Goal: Navigation & Orientation: Understand site structure

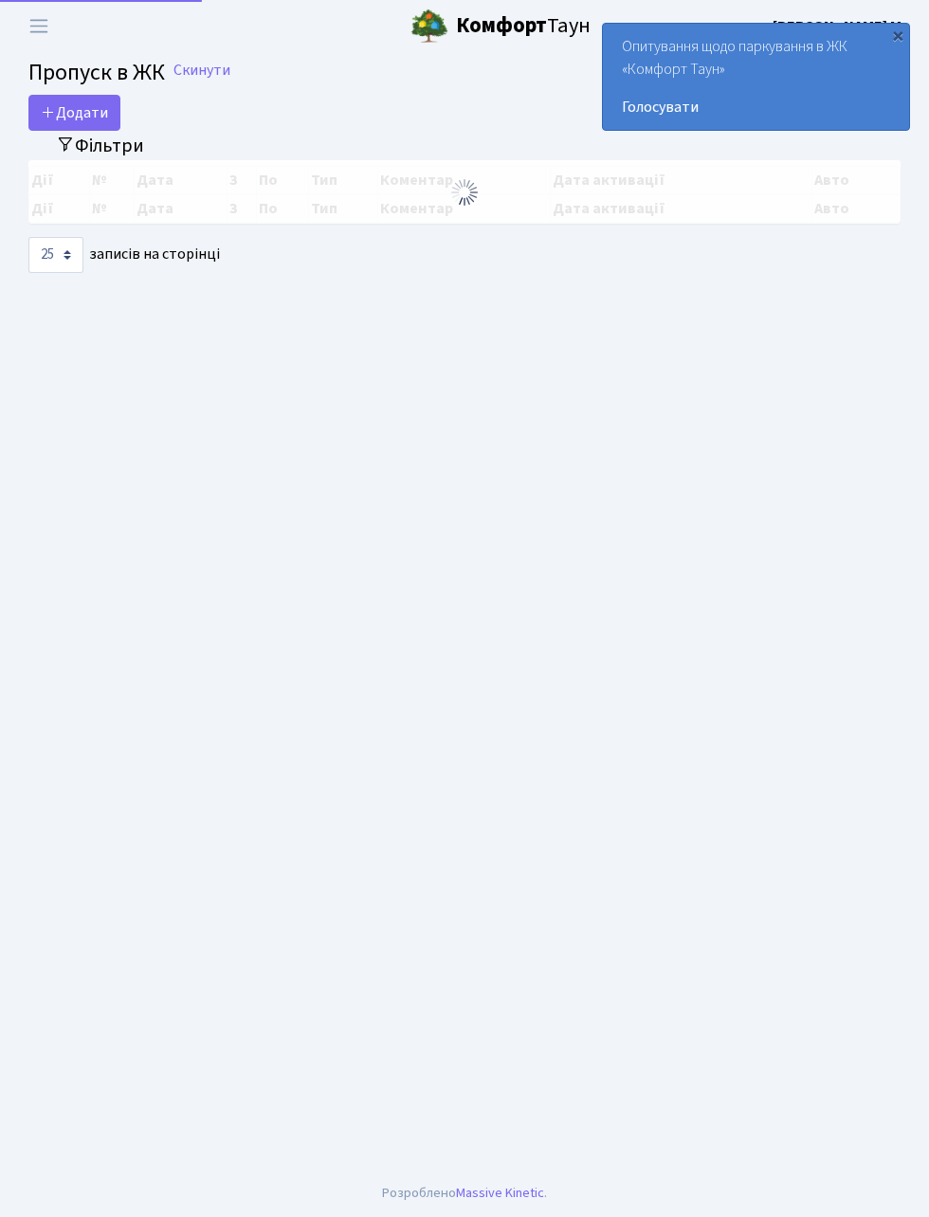
select select "25"
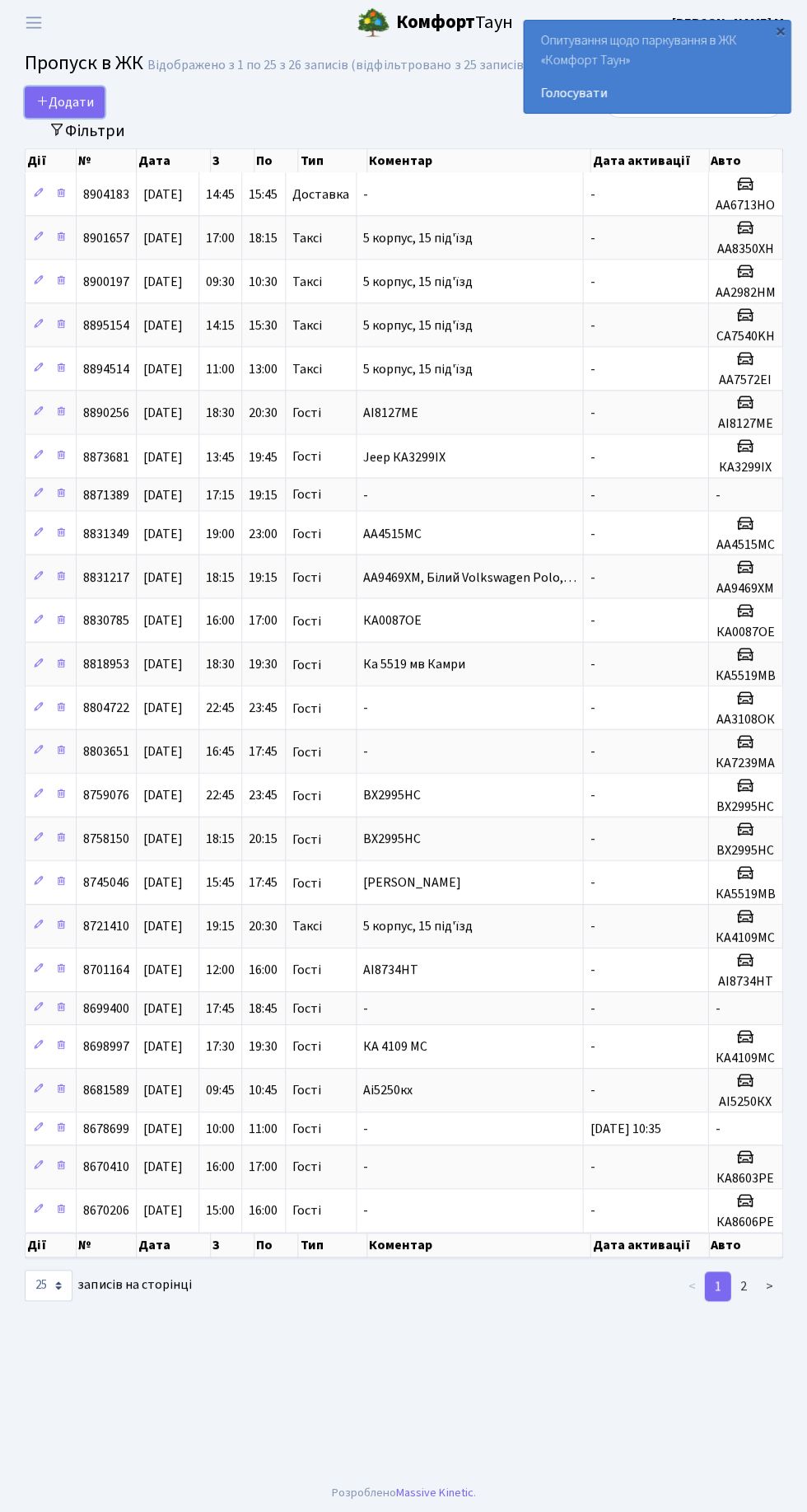
click at [61, 103] on span "Додати" at bounding box center [64, 102] width 58 height 18
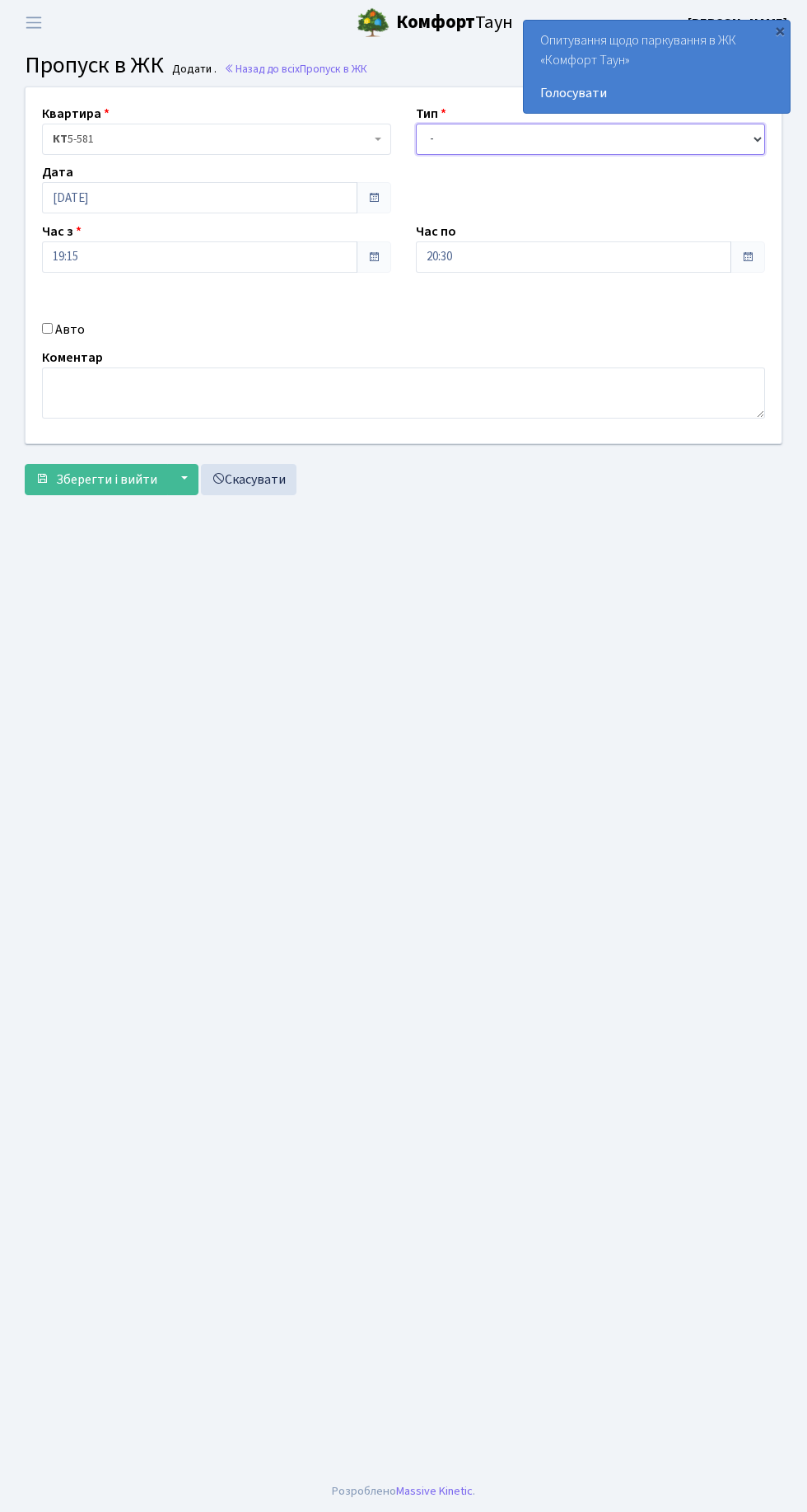
click at [446, 138] on select "- Доставка Таксі Гості Сервіс" at bounding box center [591, 139] width 349 height 31
select select "3"
click at [416, 123] on select "- Доставка Таксі Гості Сервіс" at bounding box center [591, 139] width 349 height 31
click at [780, 30] on div "×" at bounding box center [779, 30] width 17 height 17
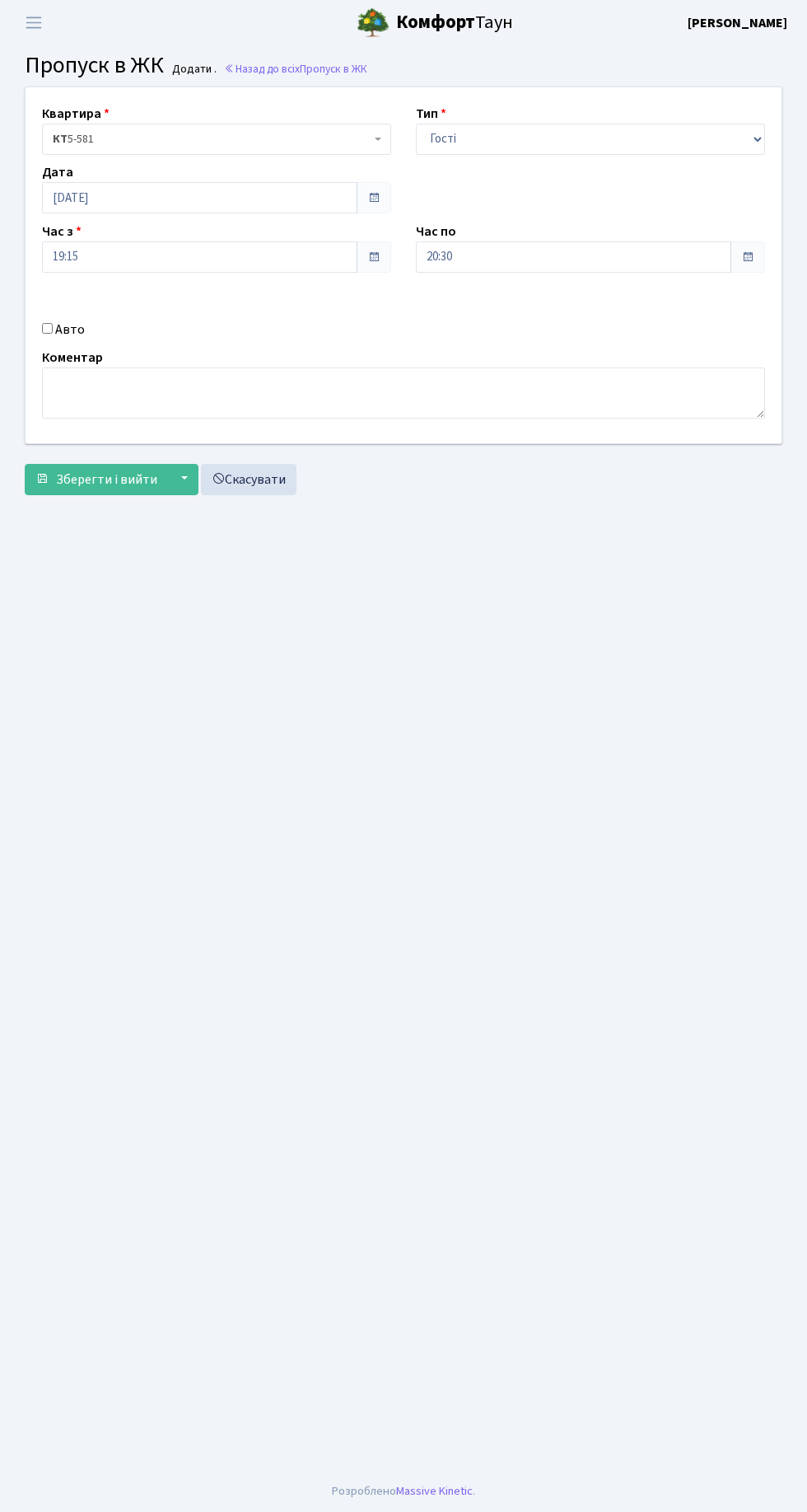
click at [308, 74] on span "Пропуск в ЖК" at bounding box center [334, 69] width 68 height 16
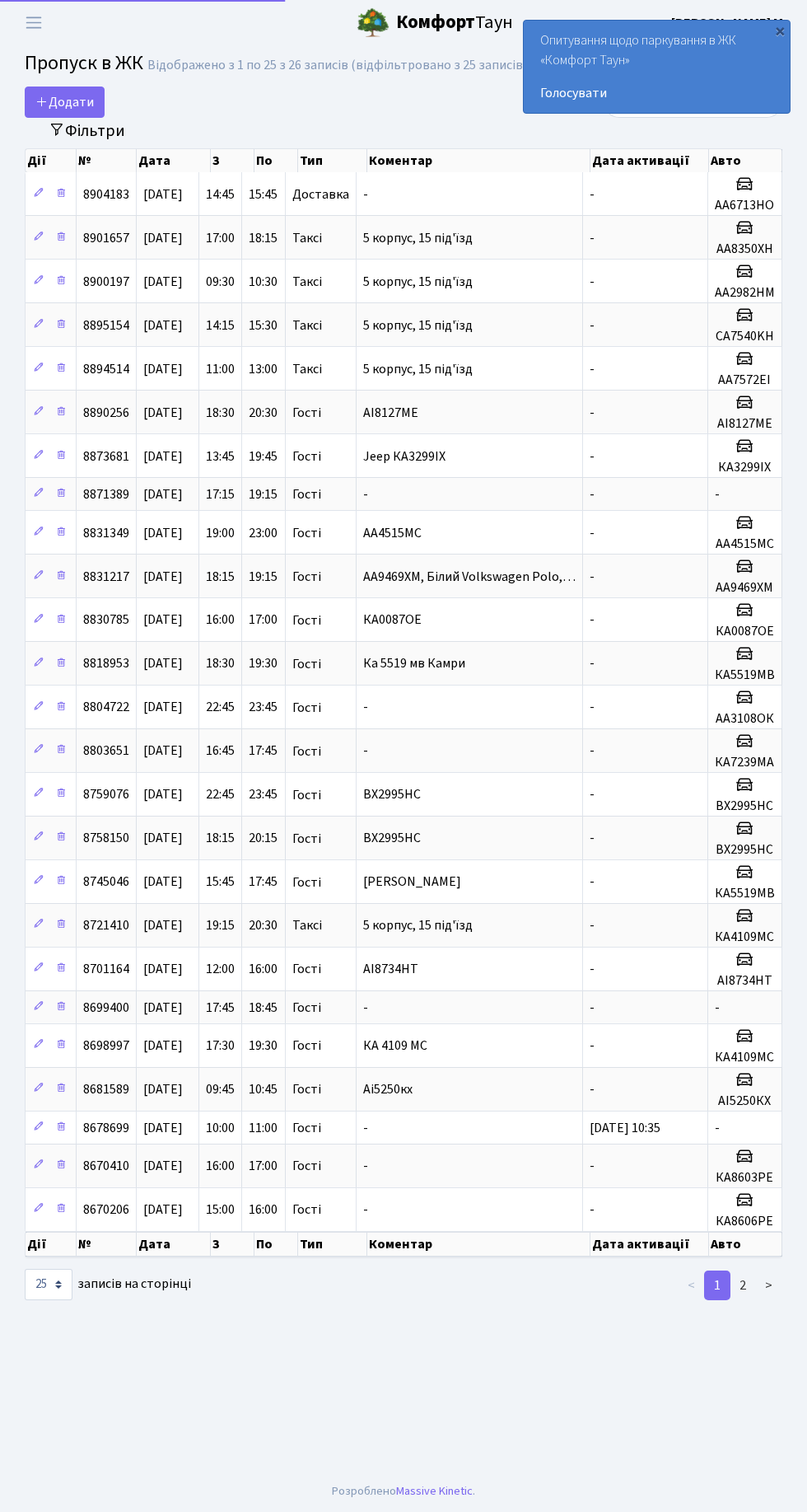
select select "25"
click at [38, 23] on span "Переключити навігацію" at bounding box center [34, 23] width 24 height 19
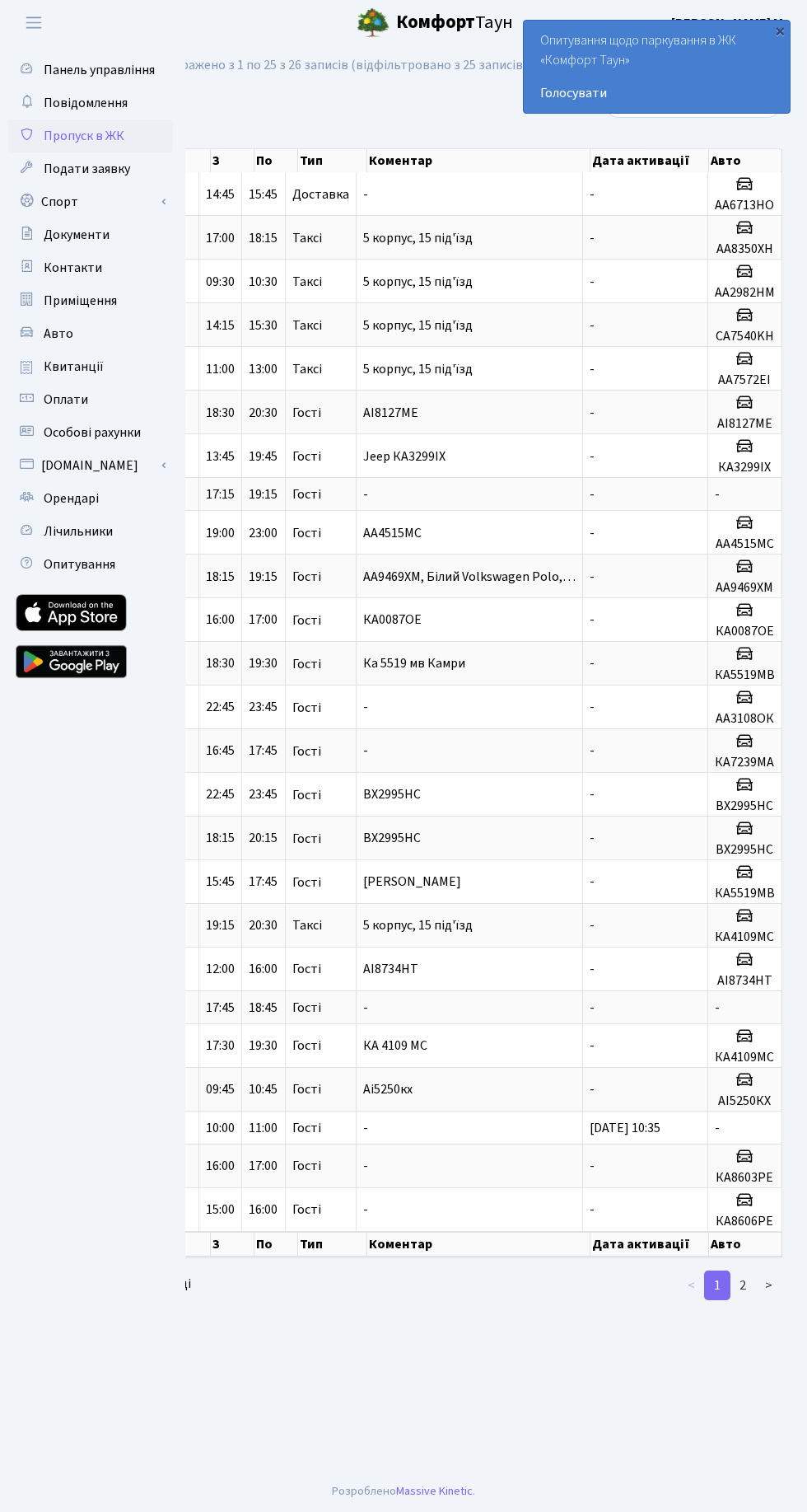
click at [88, 173] on span "Подати заявку" at bounding box center [87, 169] width 87 height 18
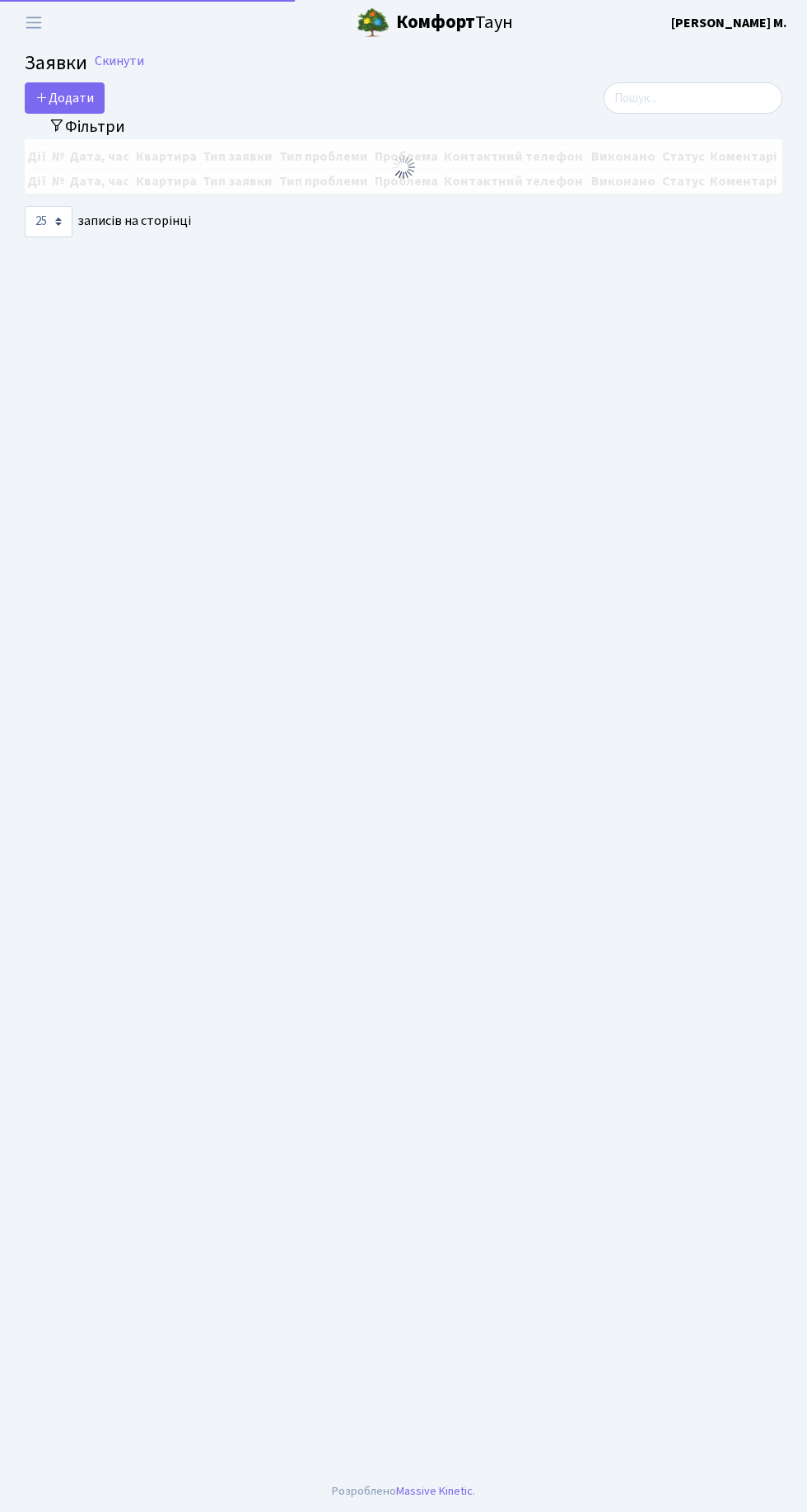
select select "25"
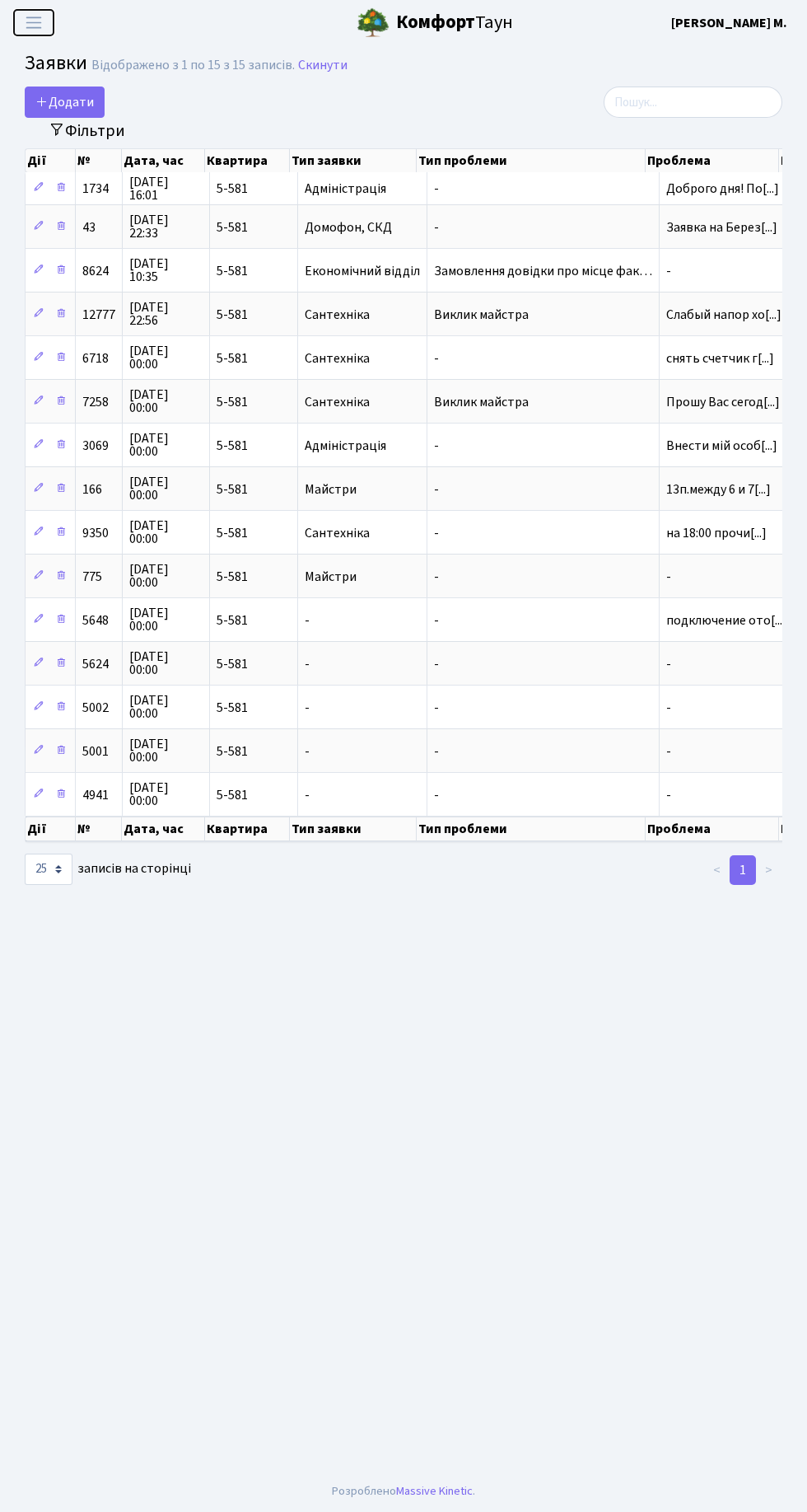
click at [37, 23] on span "Переключити навігацію" at bounding box center [34, 23] width 24 height 19
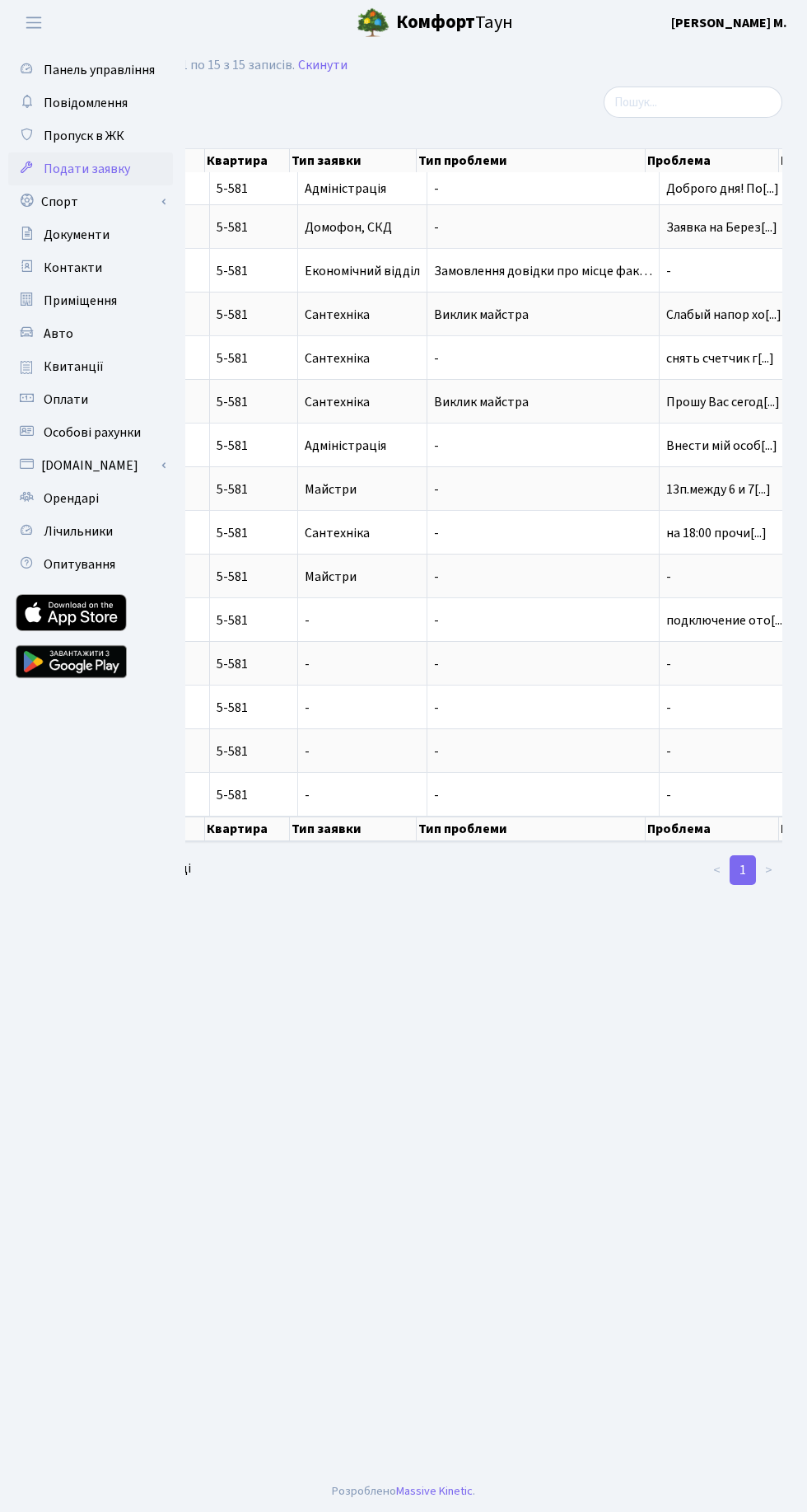
click at [74, 500] on span "Орендарі" at bounding box center [71, 498] width 56 height 18
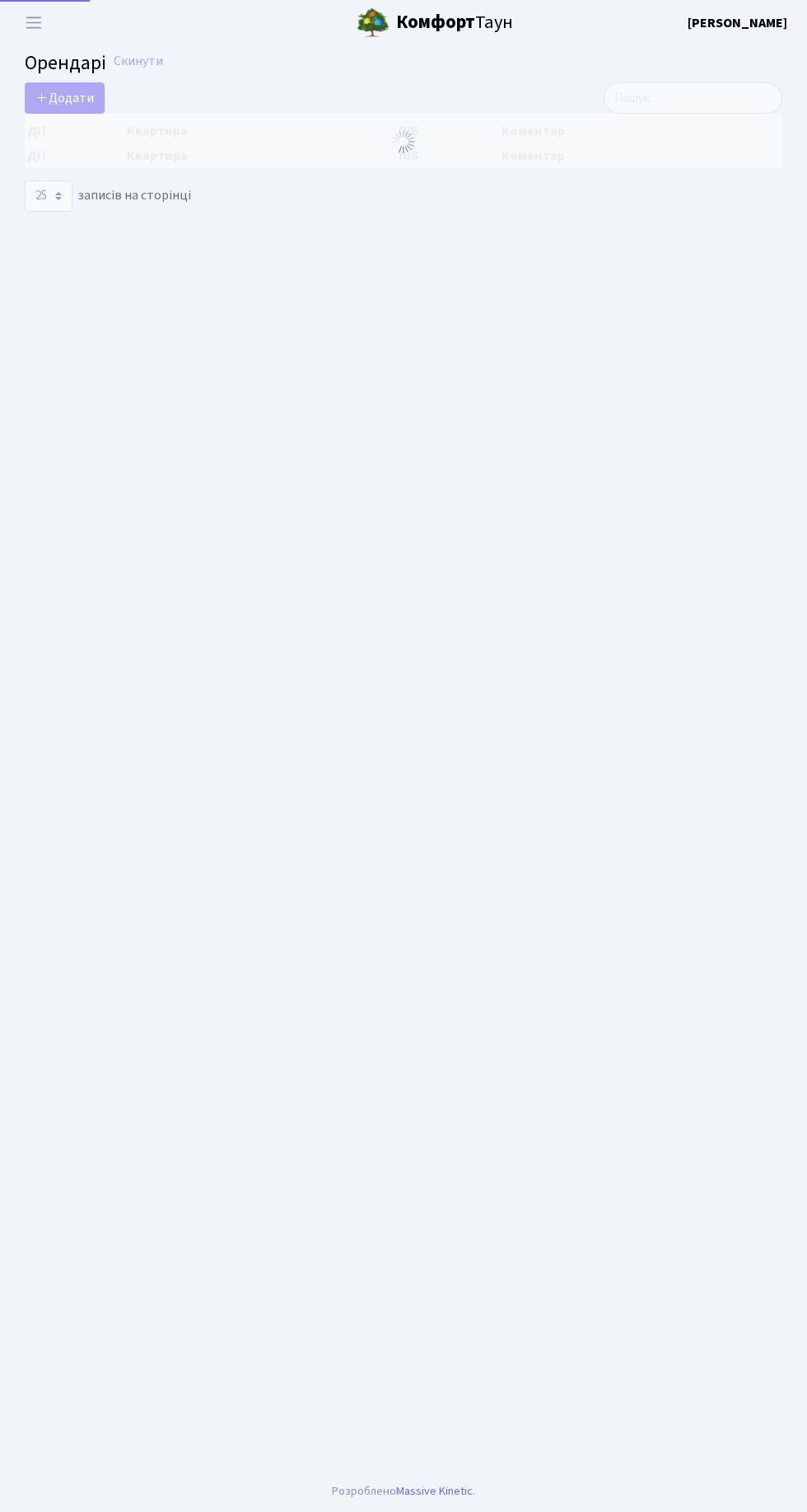
select select "25"
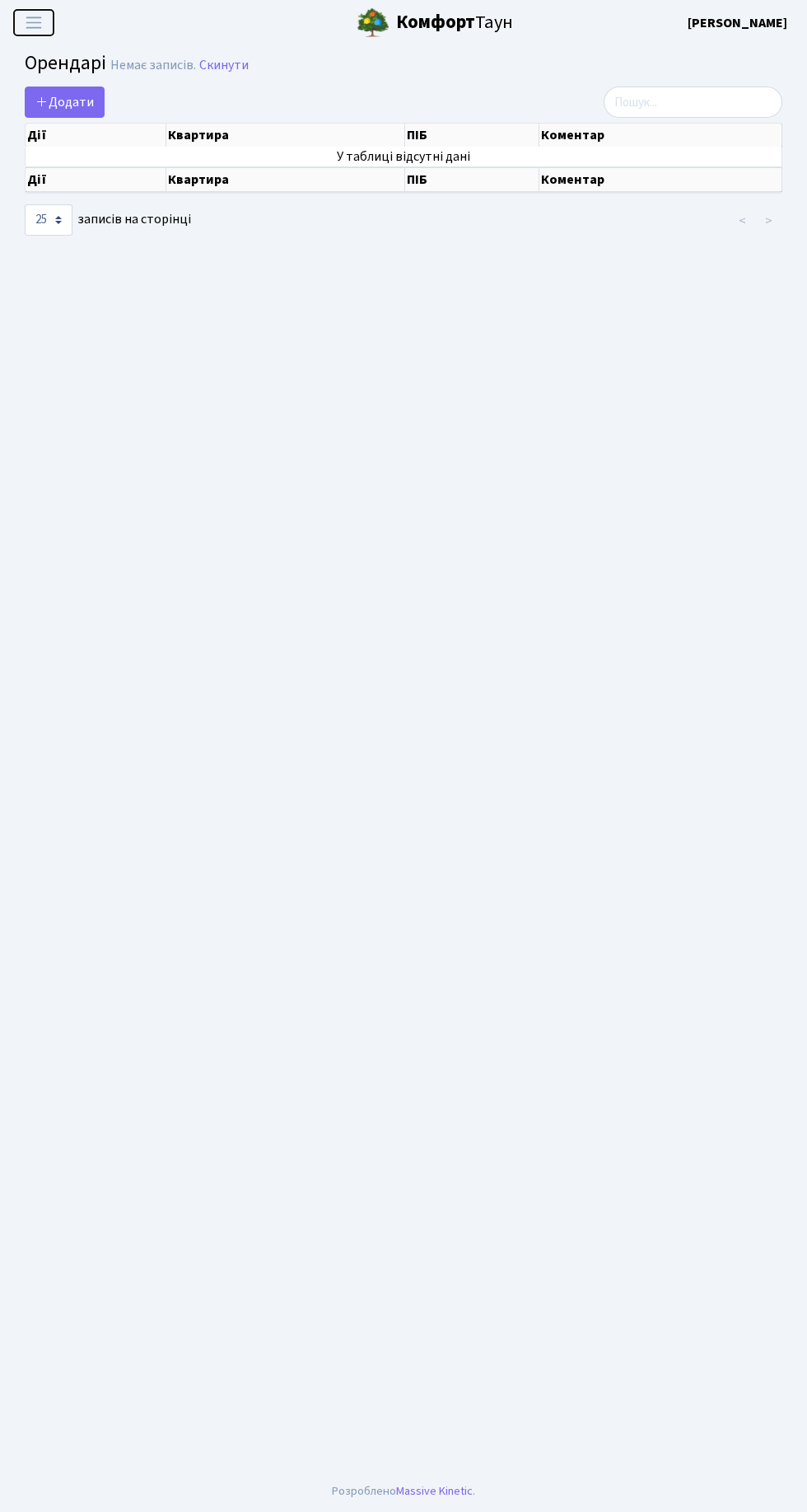
click at [24, 23] on span "Переключити навігацію" at bounding box center [34, 23] width 24 height 19
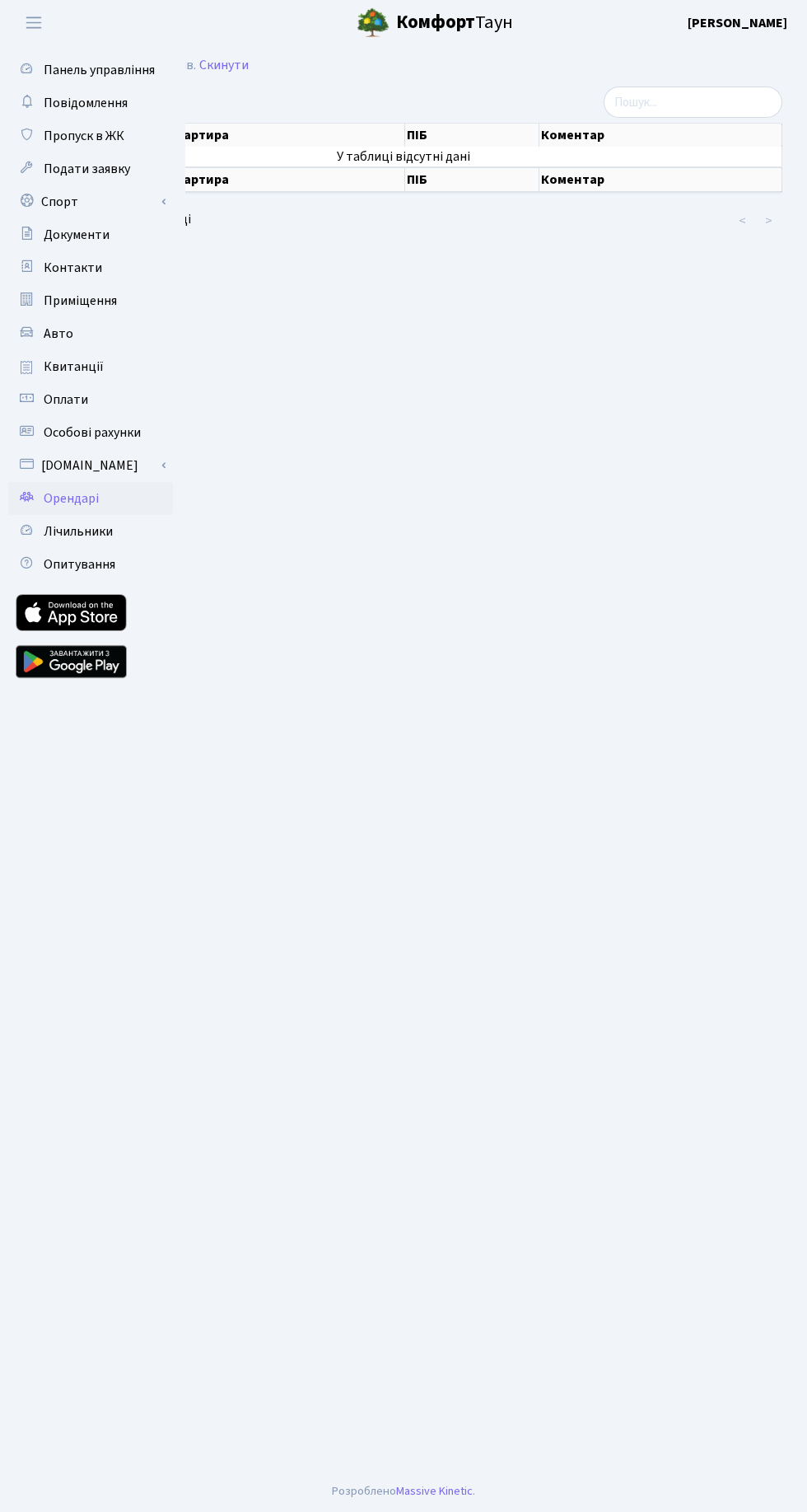
click at [138, 212] on link "Спорт" at bounding box center [90, 202] width 165 height 33
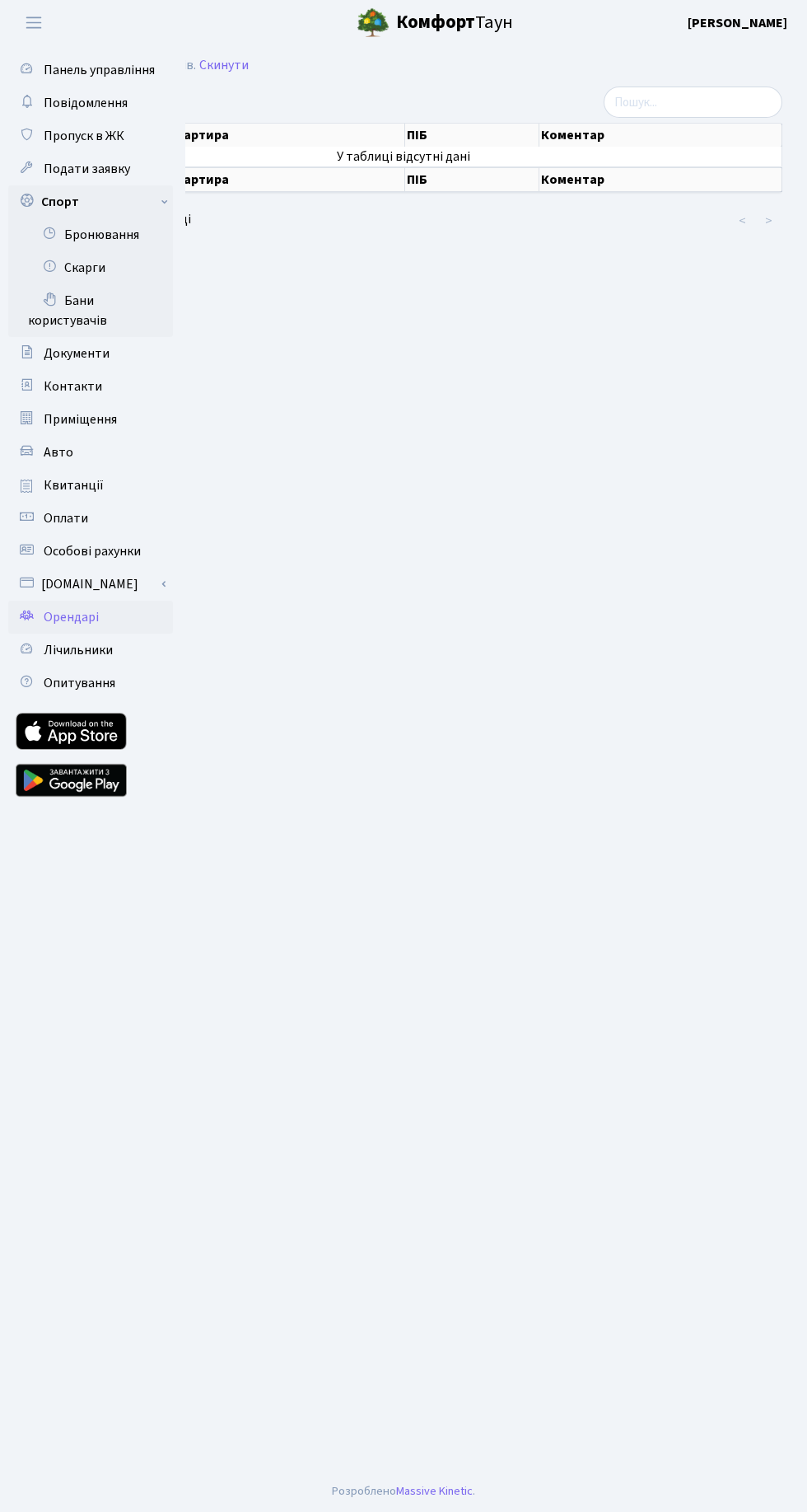
click at [72, 308] on link "Бани користувачів" at bounding box center [90, 310] width 165 height 53
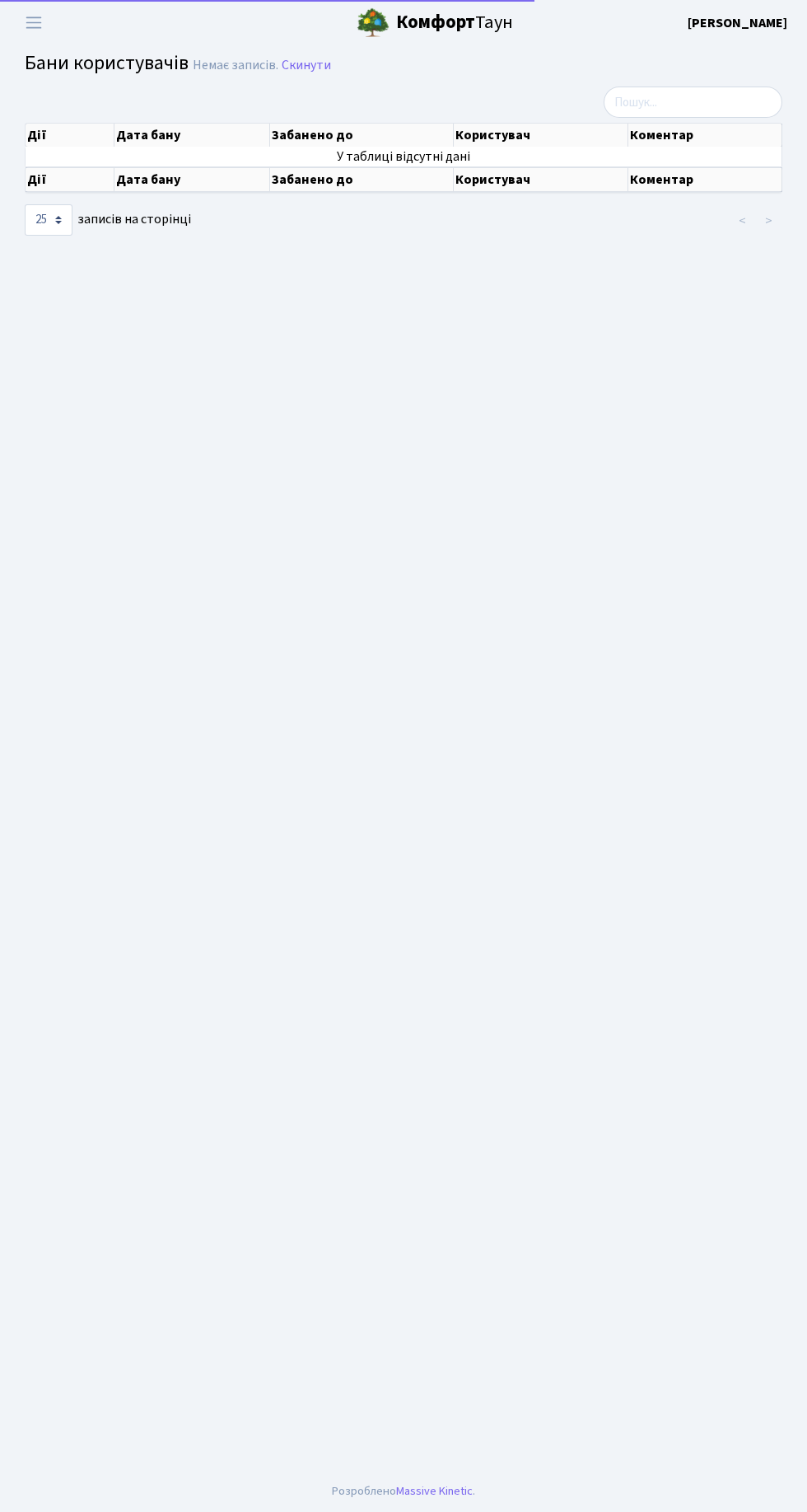
select select "25"
click at [38, 23] on span "Переключити навігацію" at bounding box center [34, 23] width 24 height 19
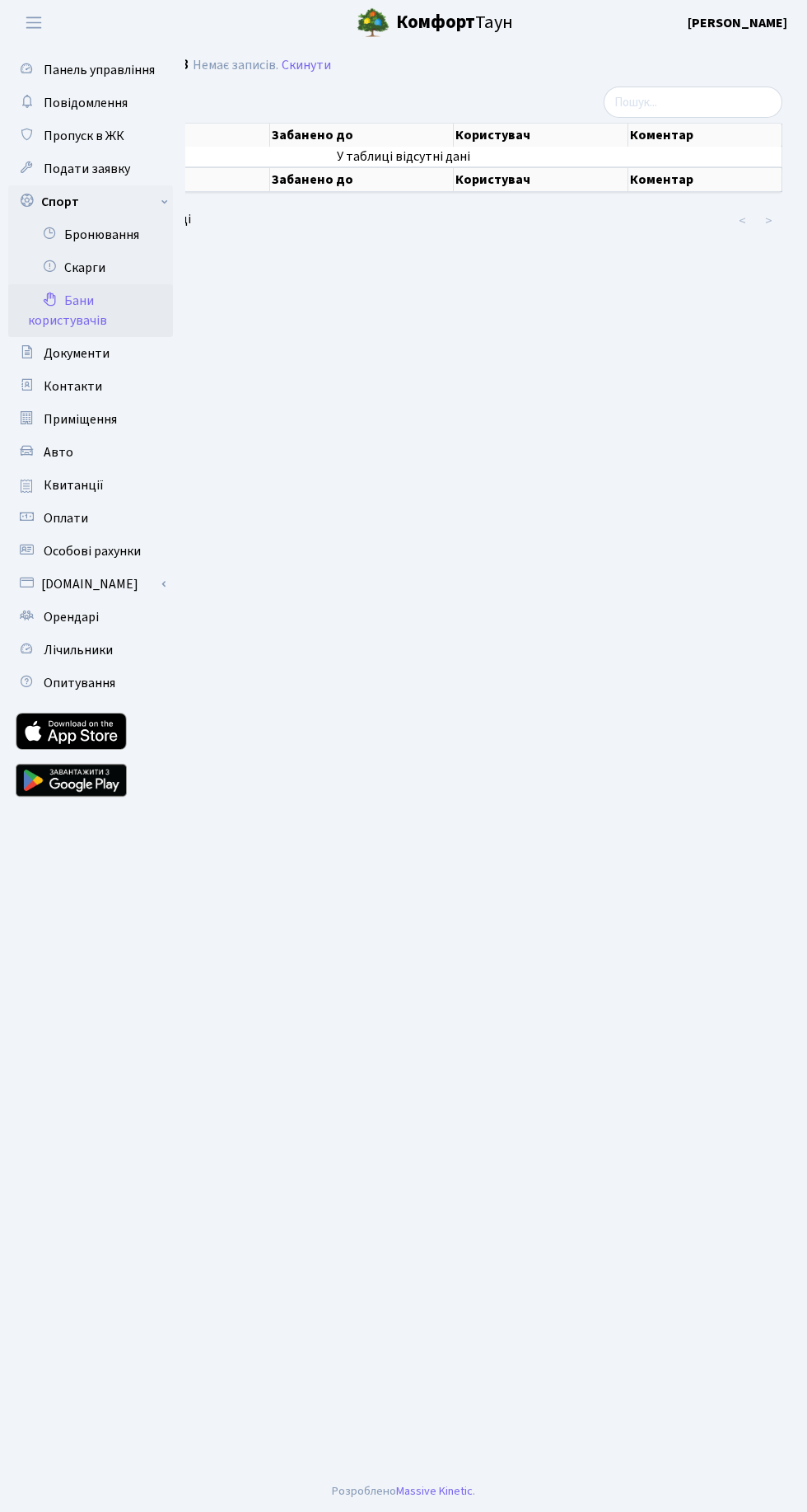
click at [85, 258] on link "Скарги" at bounding box center [90, 268] width 165 height 33
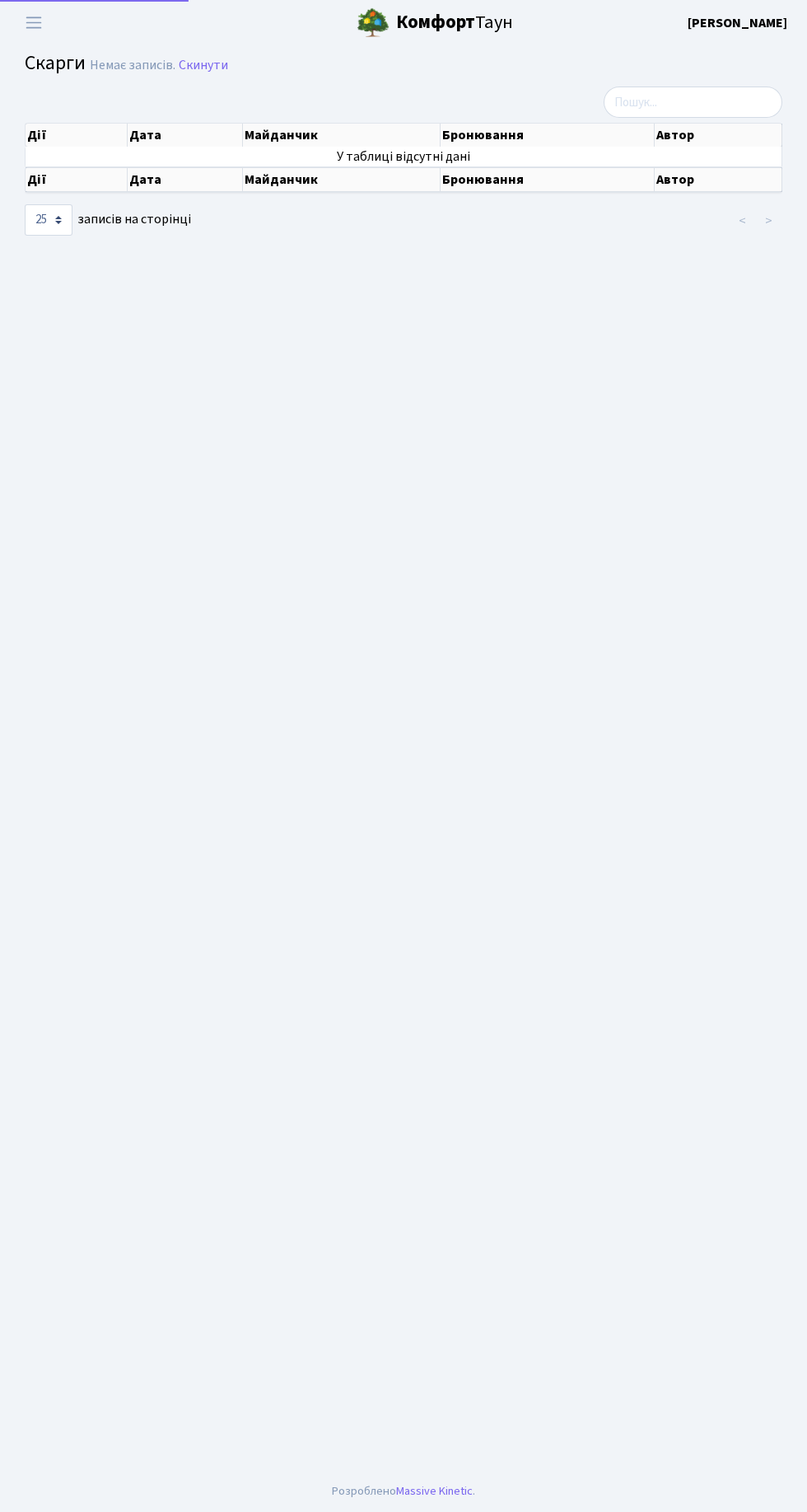
select select "25"
click at [34, 26] on span "Переключити навігацію" at bounding box center [34, 23] width 24 height 19
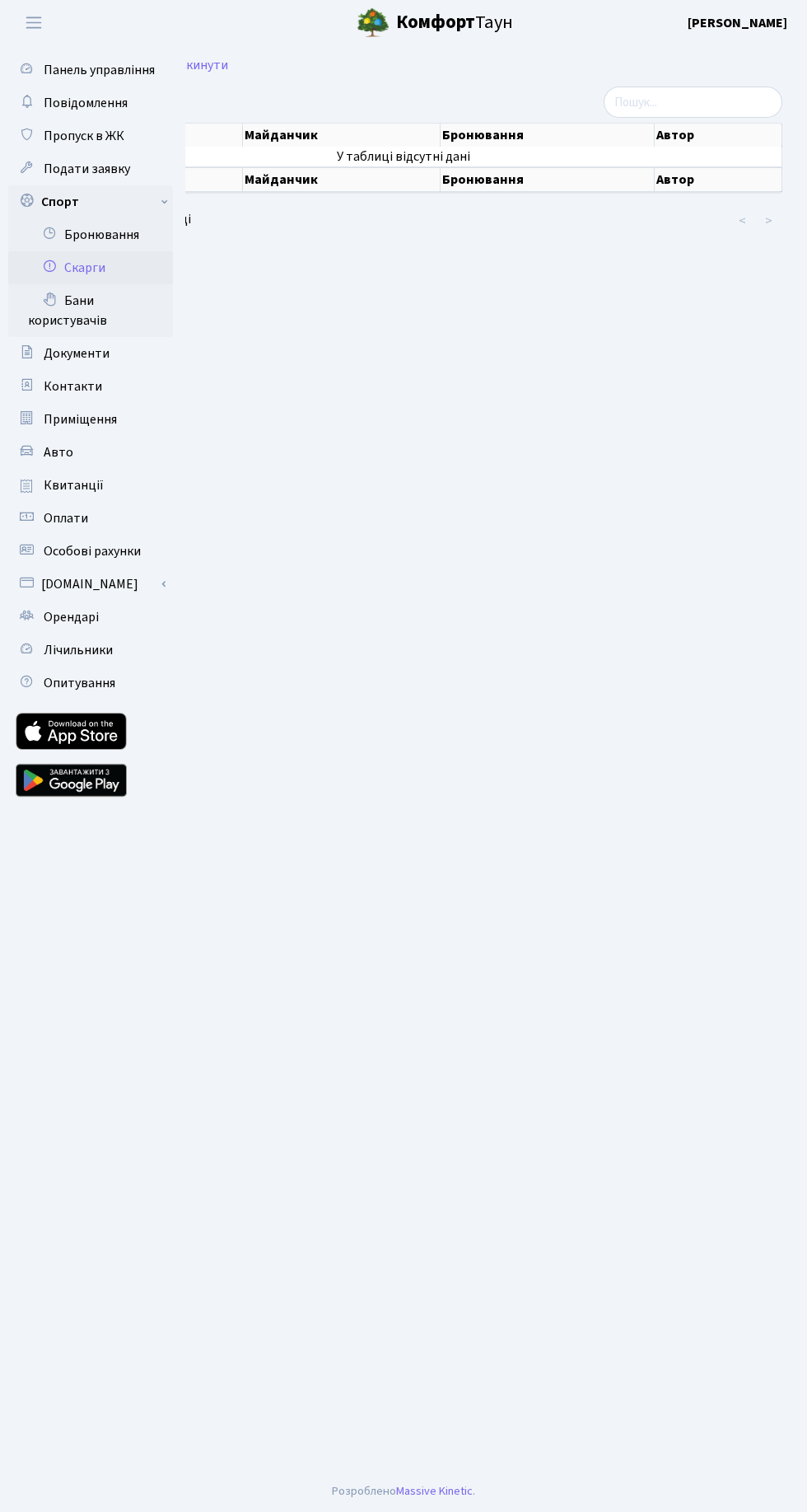
click at [113, 234] on link "Бронювання" at bounding box center [90, 235] width 165 height 33
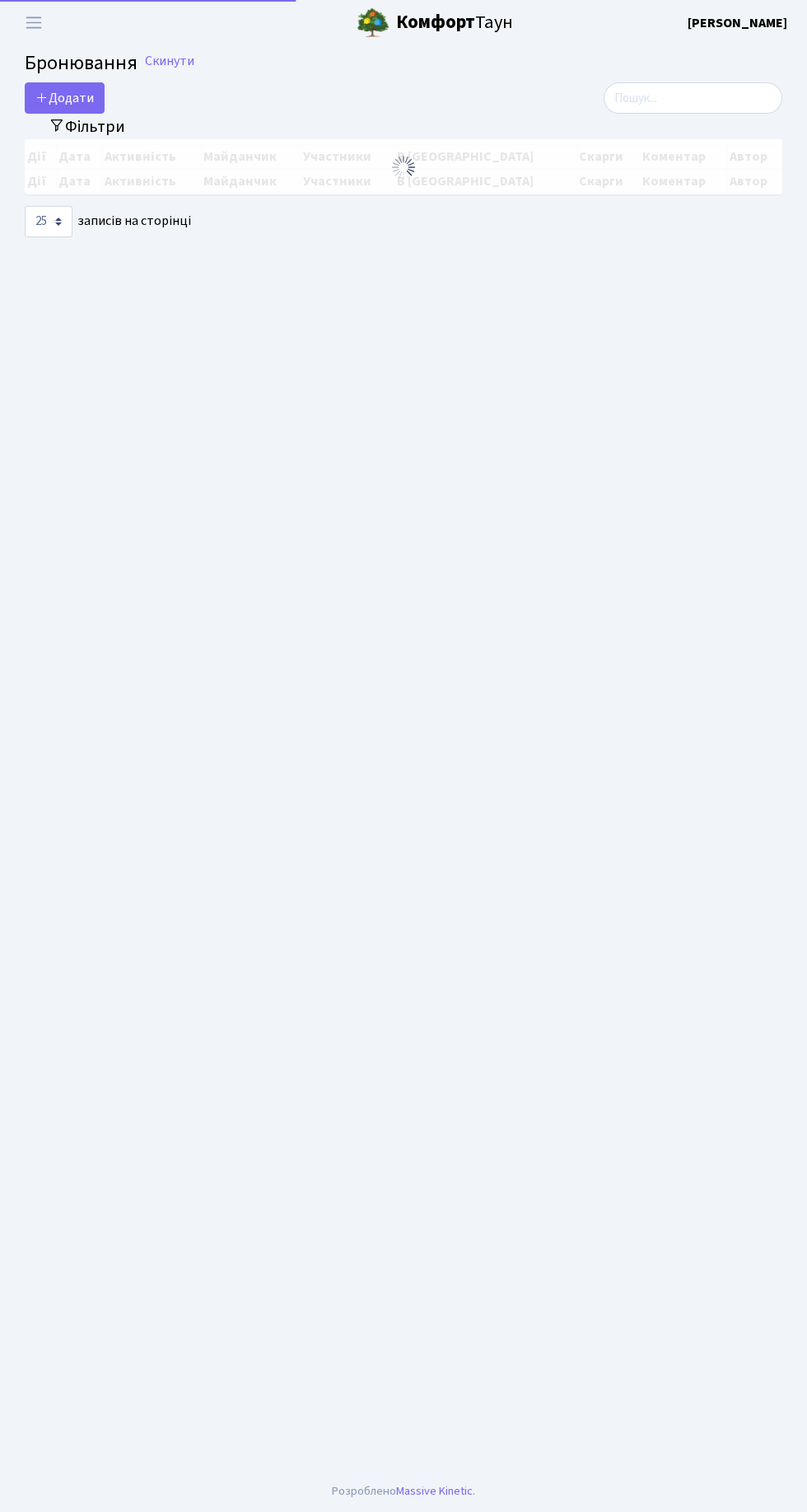
select select "25"
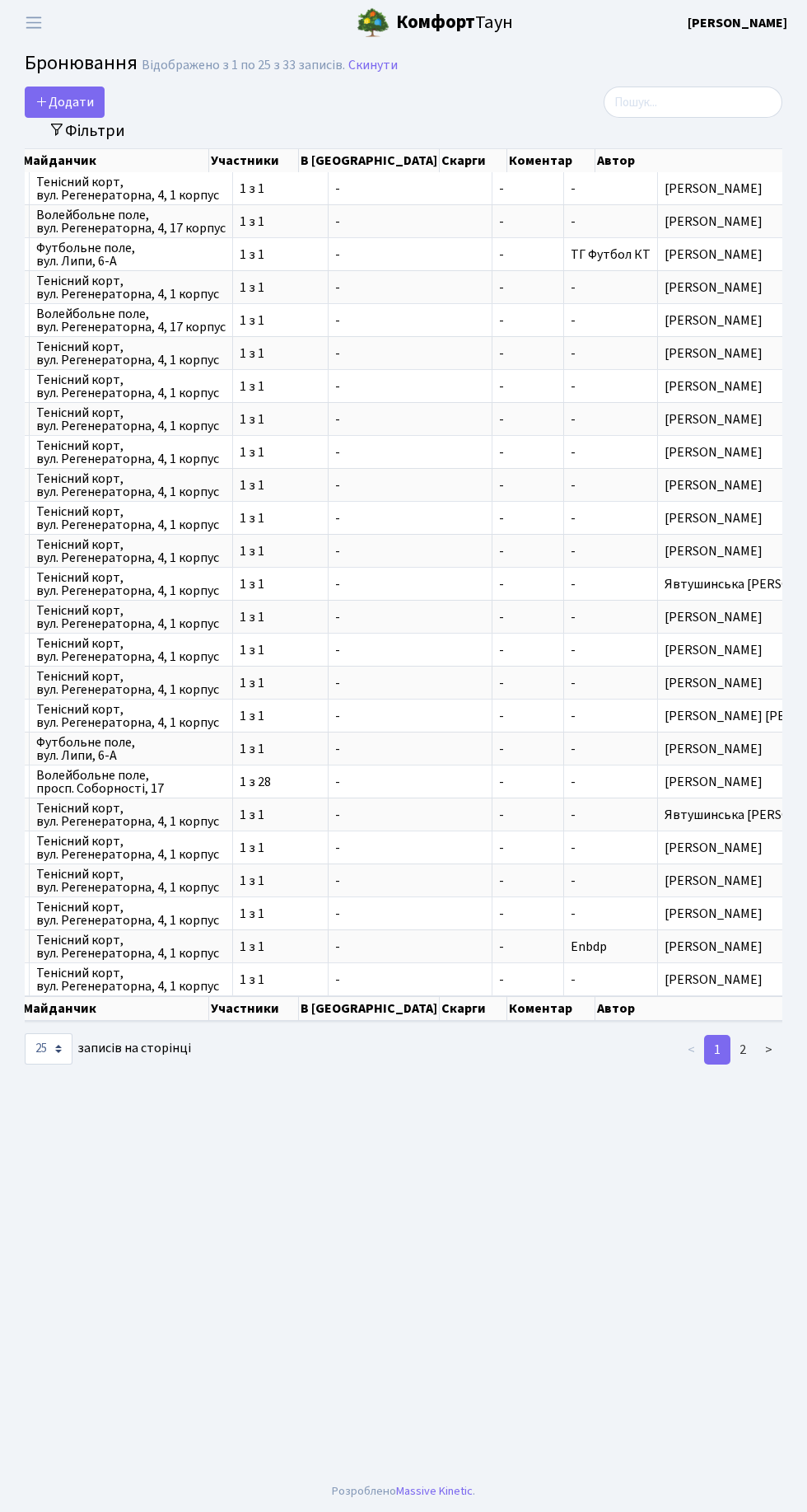
scroll to position [0, 413]
